Goal: Check status: Check status

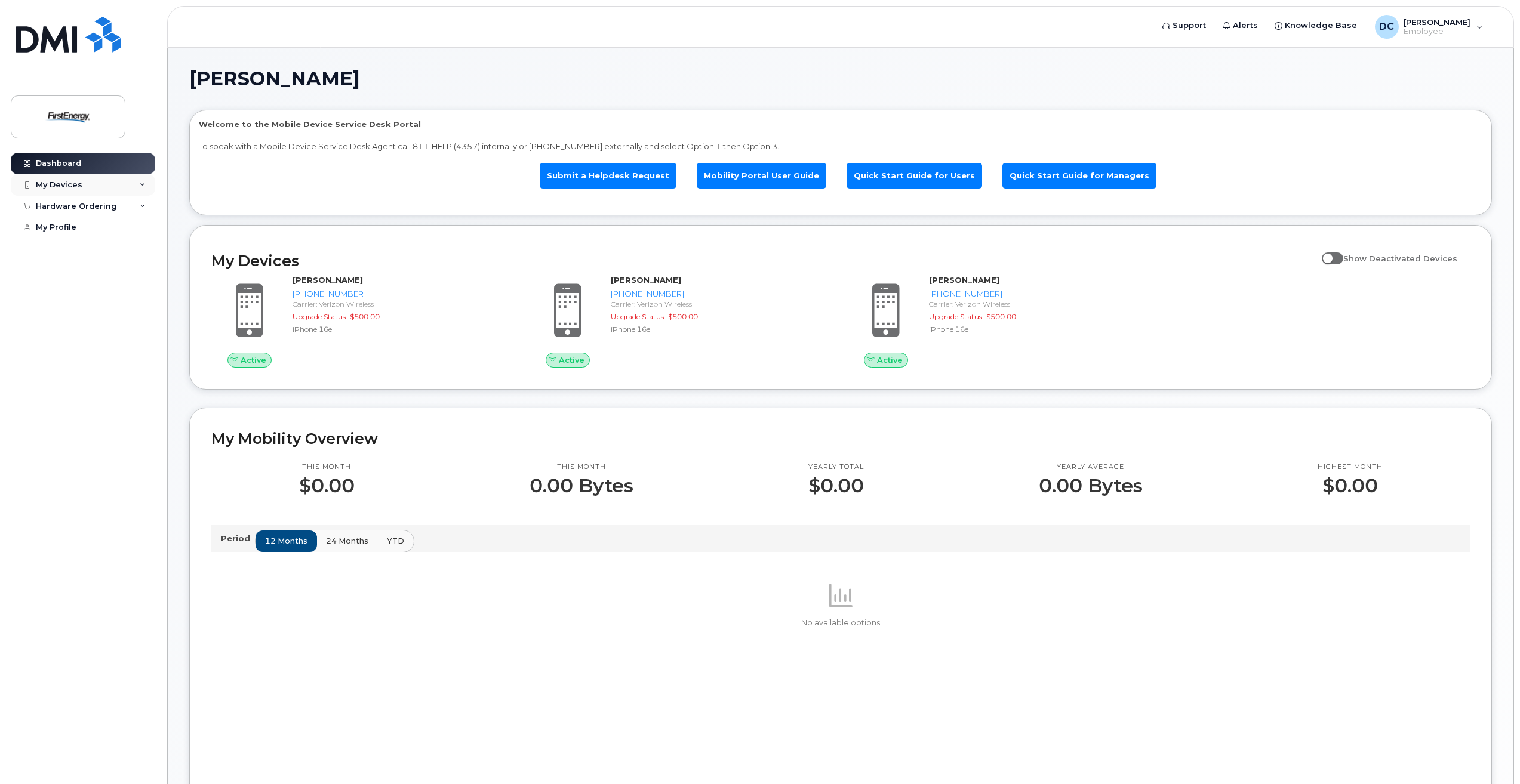
click at [60, 185] on div "My Devices" at bounding box center [59, 185] width 46 height 9
click at [60, 184] on div "My Devices" at bounding box center [59, 185] width 46 height 9
click at [65, 205] on div "Hardware Ordering" at bounding box center [76, 206] width 81 height 9
click at [66, 228] on div "My Orders" at bounding box center [63, 228] width 43 height 11
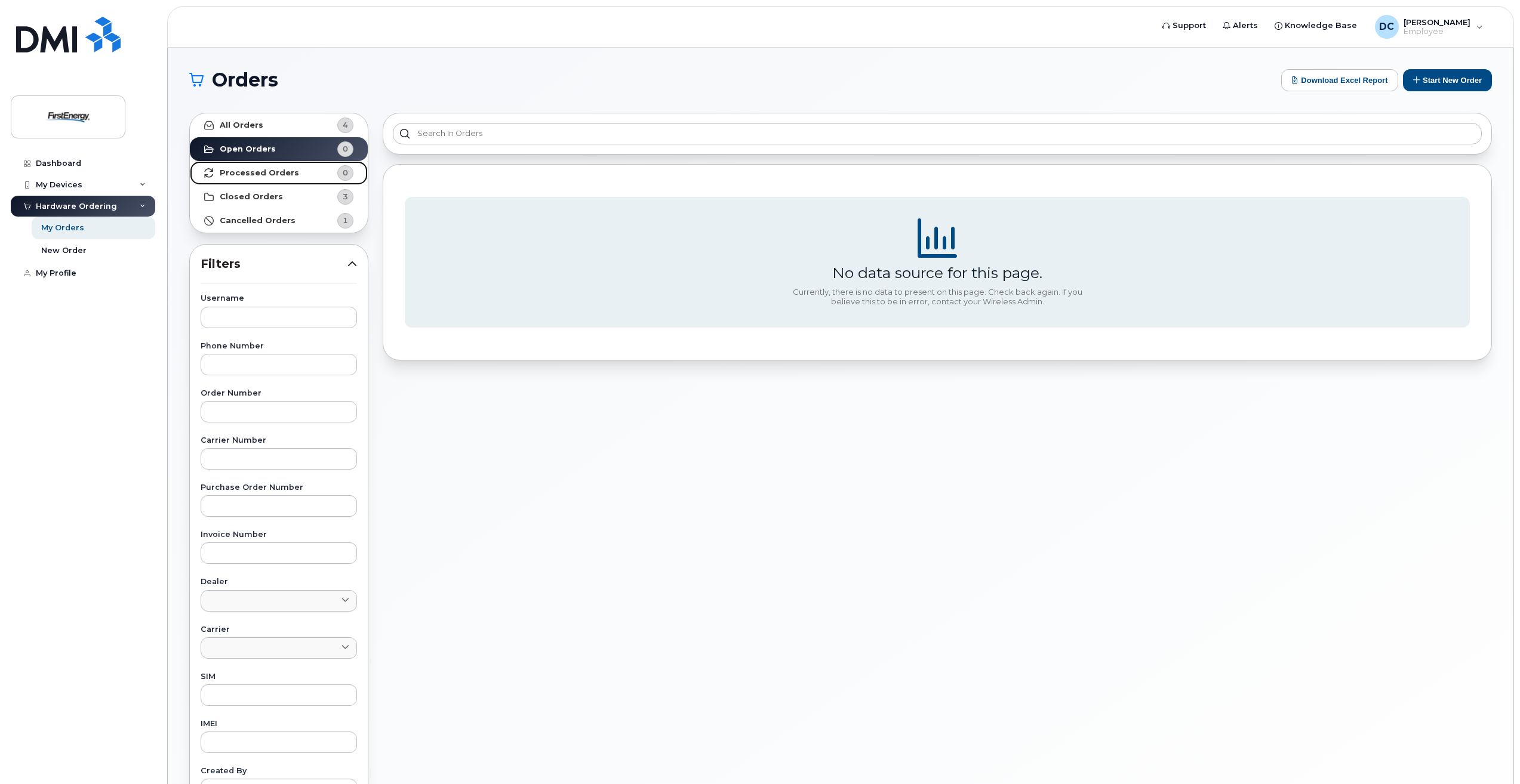
click at [266, 175] on strong "Processed Orders" at bounding box center [259, 173] width 80 height 9
click at [253, 114] on link "All Orders 4" at bounding box center [279, 125] width 178 height 24
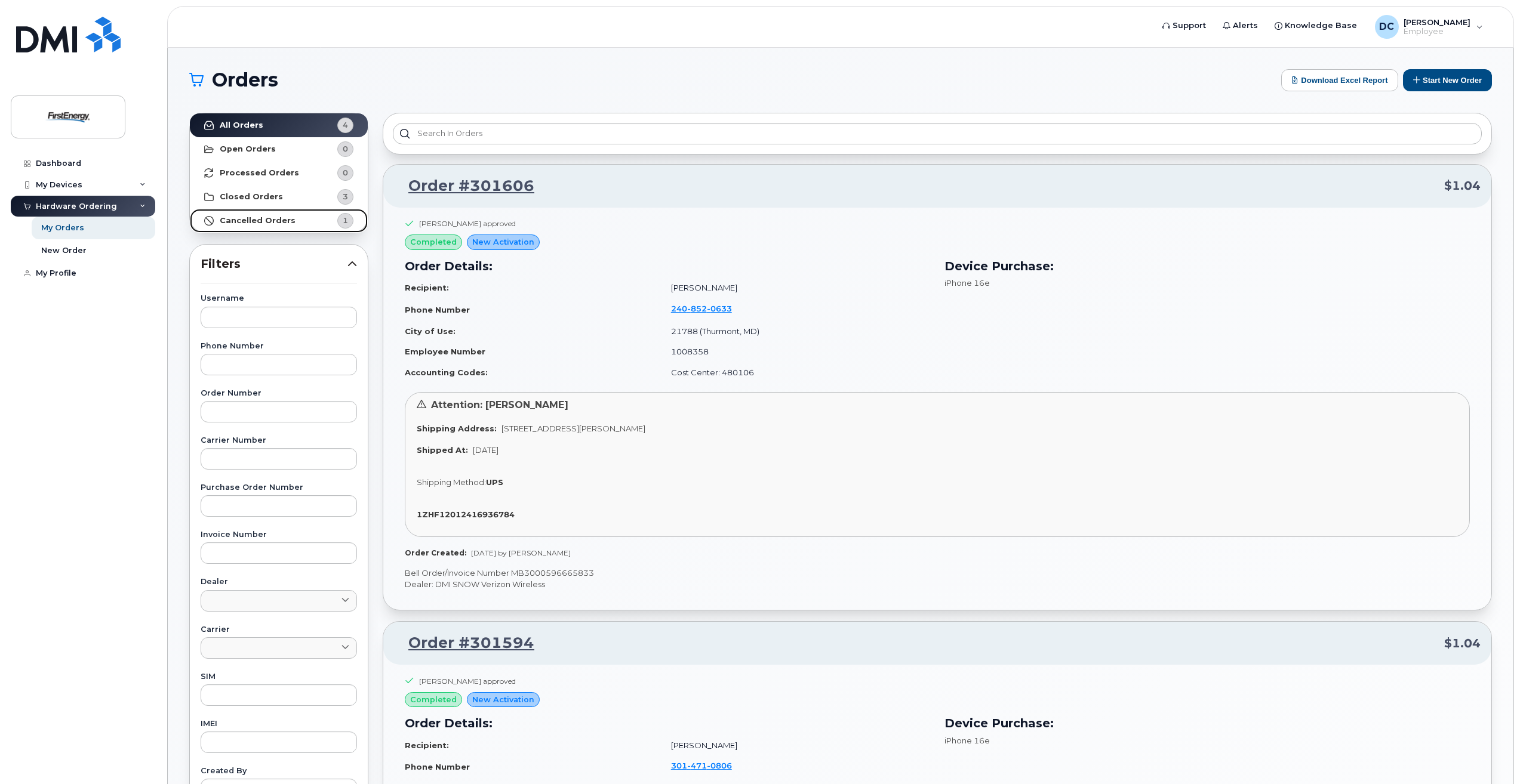
click at [260, 222] on strong "Cancelled Orders" at bounding box center [257, 221] width 76 height 9
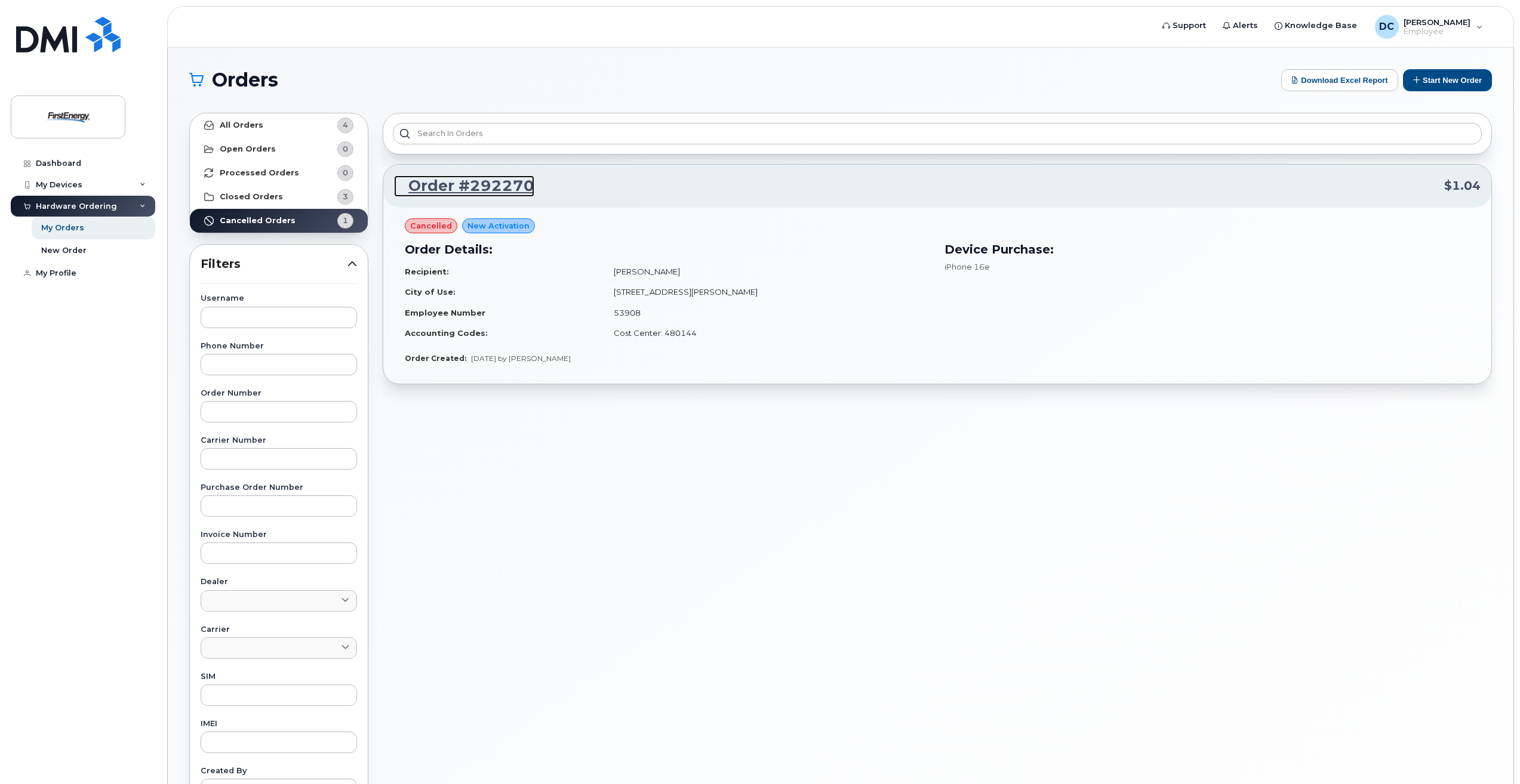
click at [456, 185] on link "Order #292270" at bounding box center [464, 186] width 141 height 22
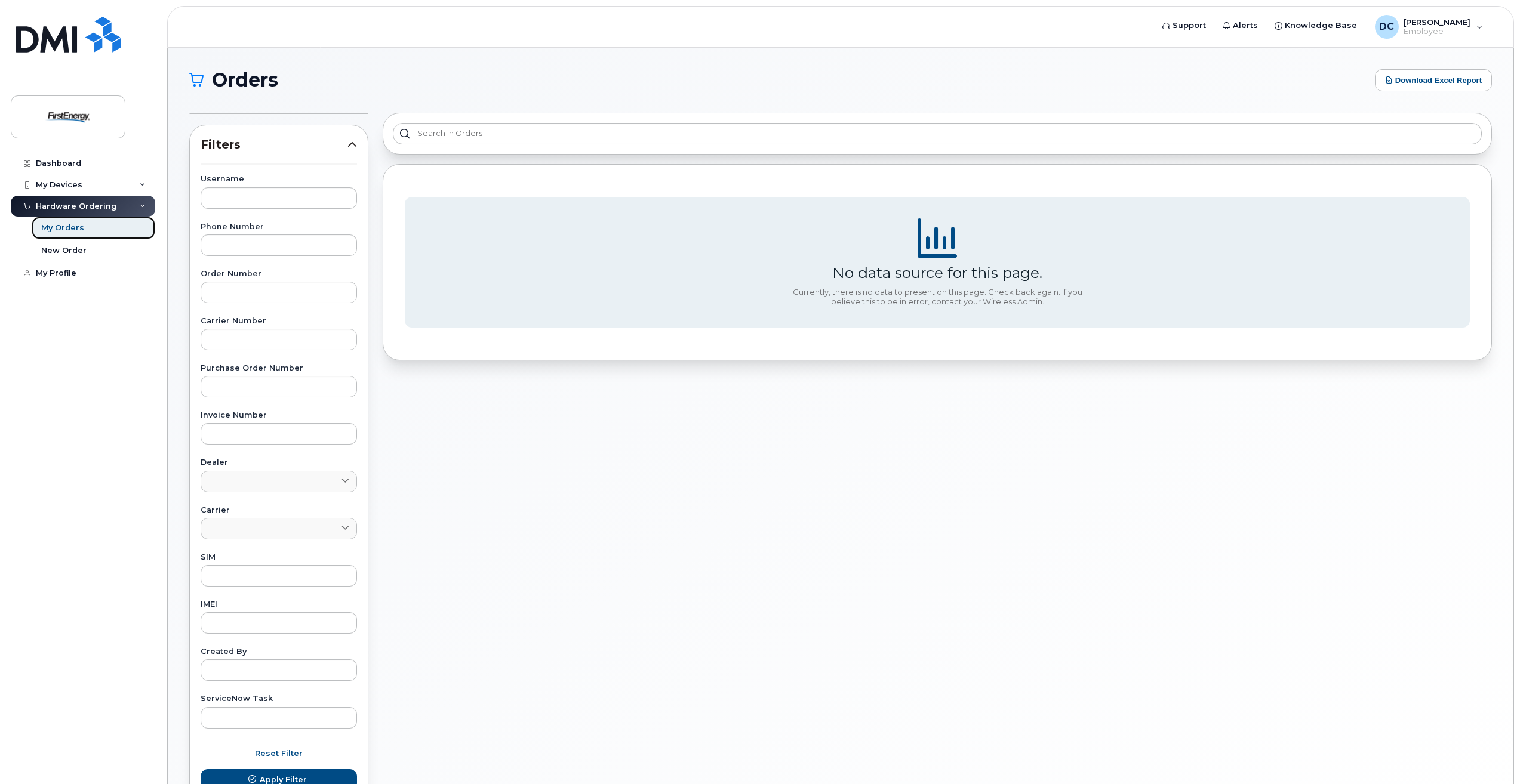
click at [66, 229] on div "My Orders" at bounding box center [63, 228] width 43 height 11
click at [72, 175] on div "My Devices" at bounding box center [83, 185] width 145 height 22
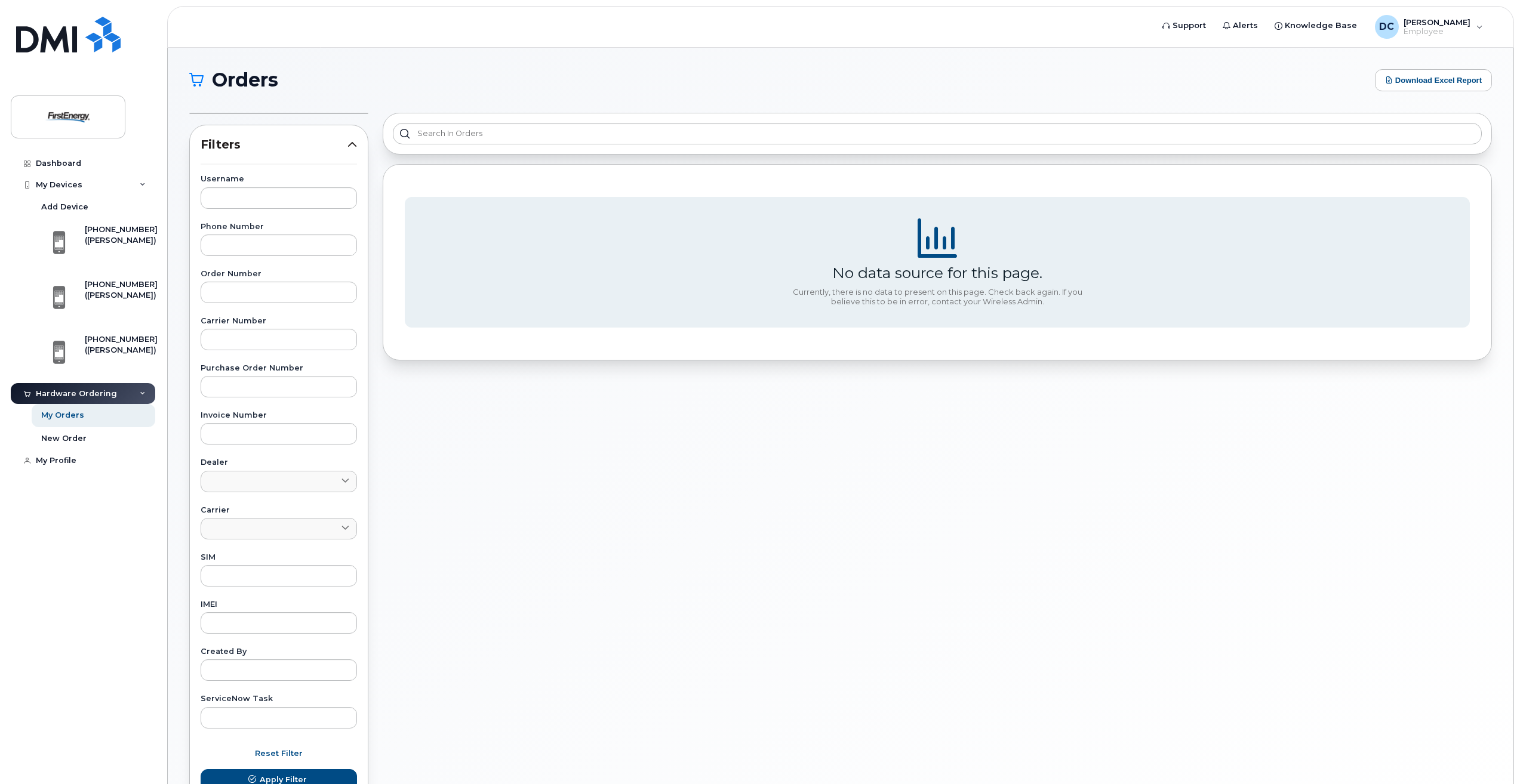
click at [73, 392] on div "Hardware Ordering" at bounding box center [76, 394] width 81 height 9
click at [347, 147] on span "Filters" at bounding box center [274, 144] width 147 height 17
click at [355, 143] on icon at bounding box center [352, 144] width 9 height 9
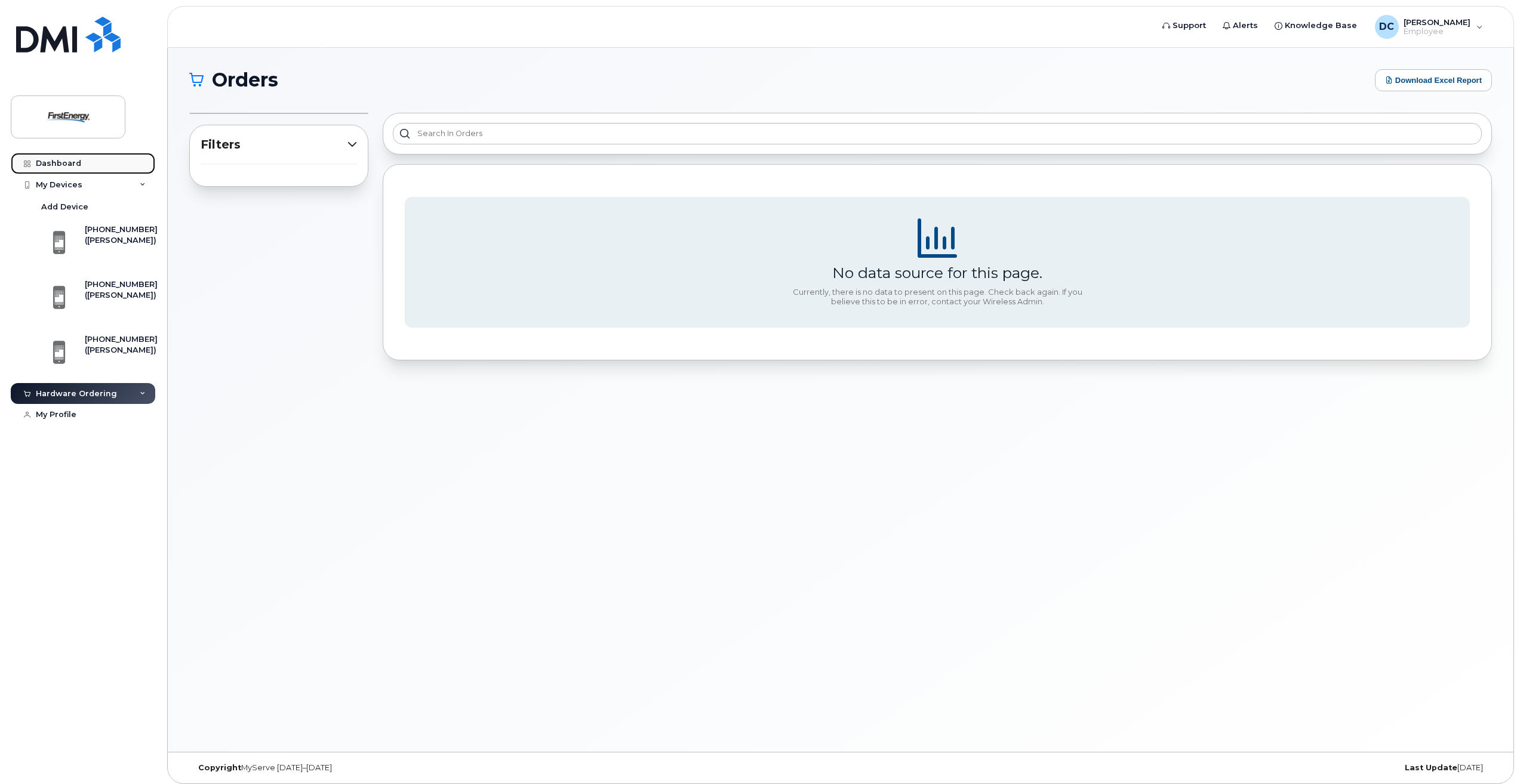
click at [62, 166] on div "Dashboard" at bounding box center [58, 164] width 46 height 9
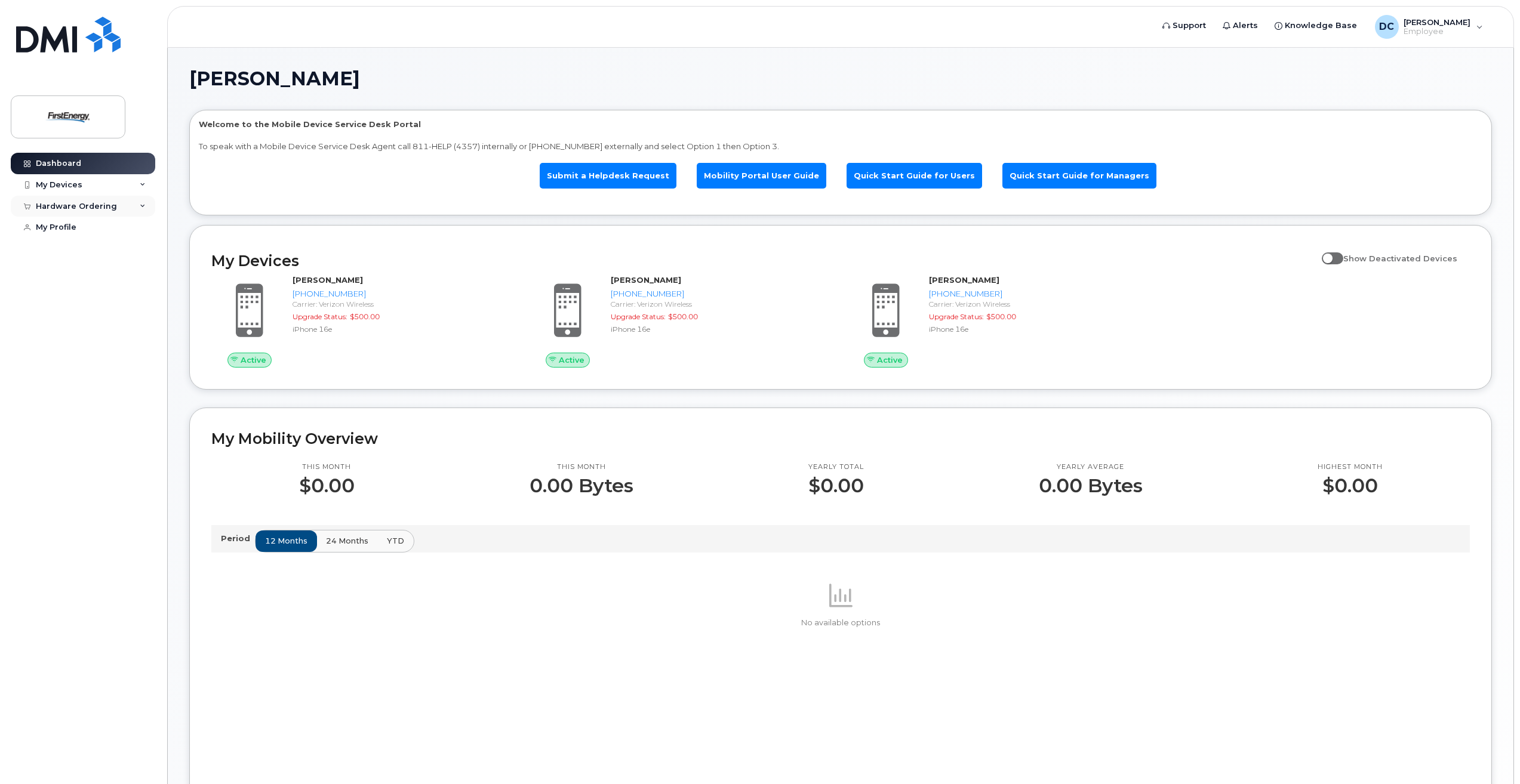
click at [88, 209] on div "Hardware Ordering" at bounding box center [76, 206] width 81 height 9
click at [83, 231] on link "My Orders" at bounding box center [94, 227] width 124 height 22
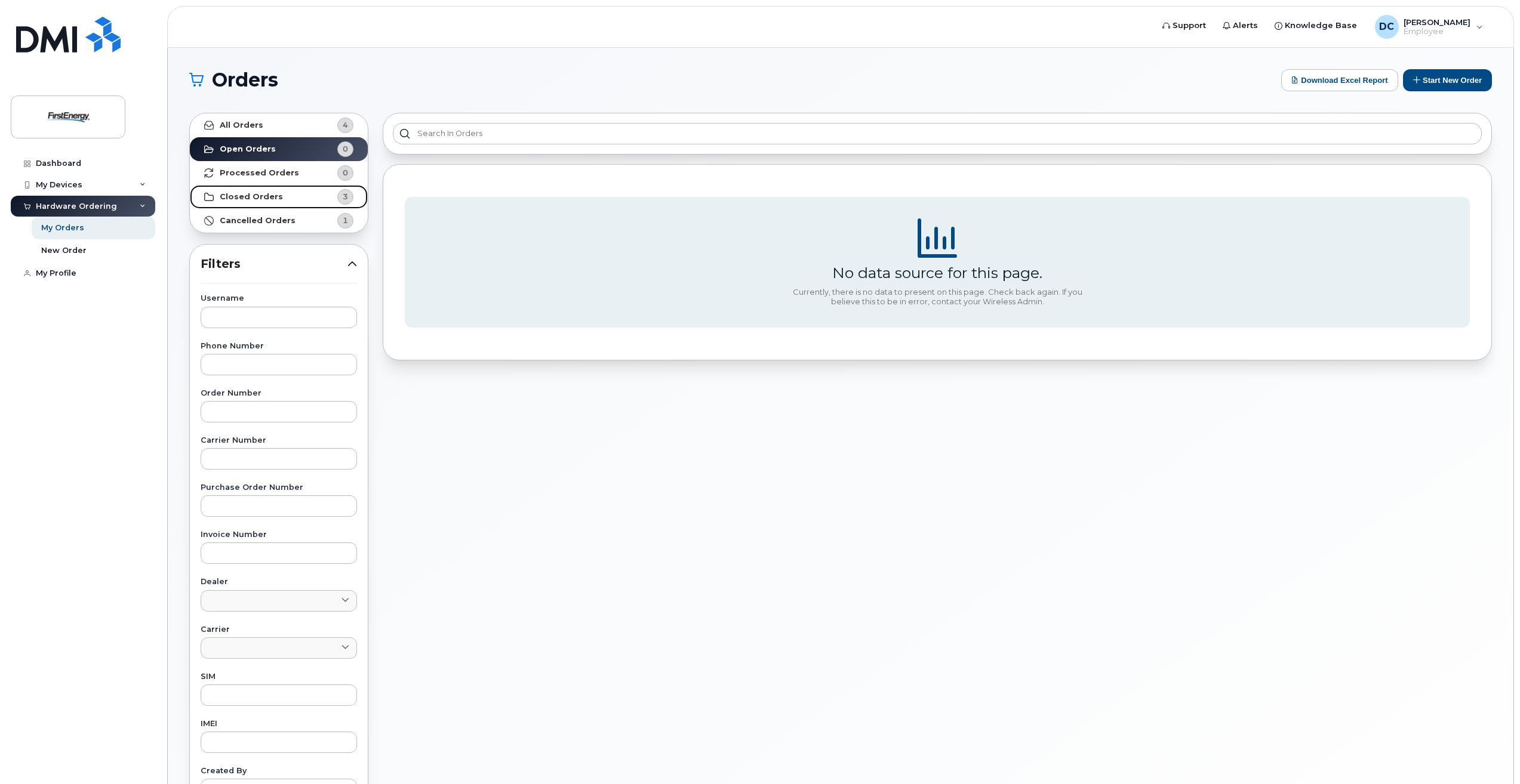
click at [233, 199] on strong "Closed Orders" at bounding box center [251, 197] width 63 height 9
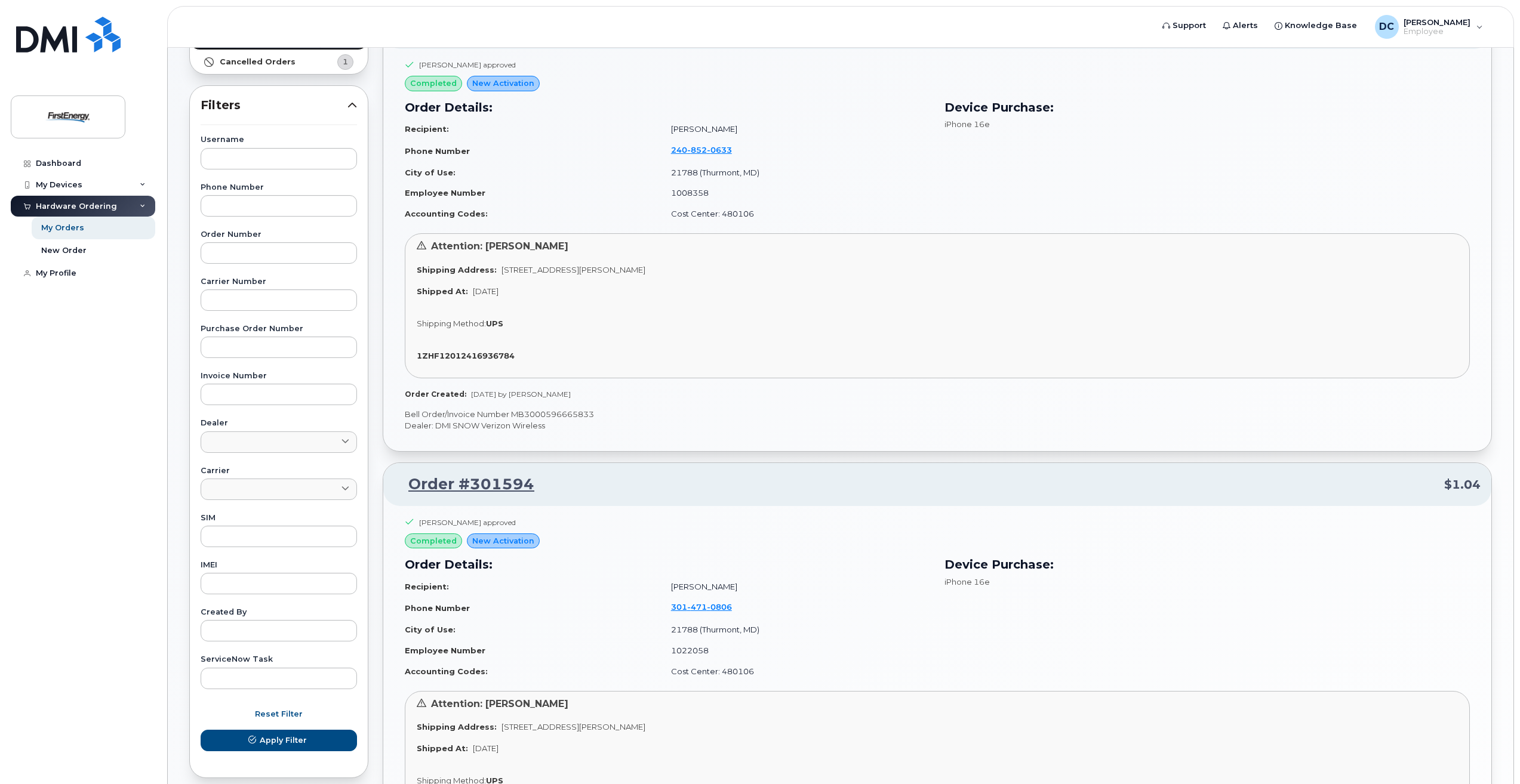
scroll to position [59, 0]
